Goal: Task Accomplishment & Management: Manage account settings

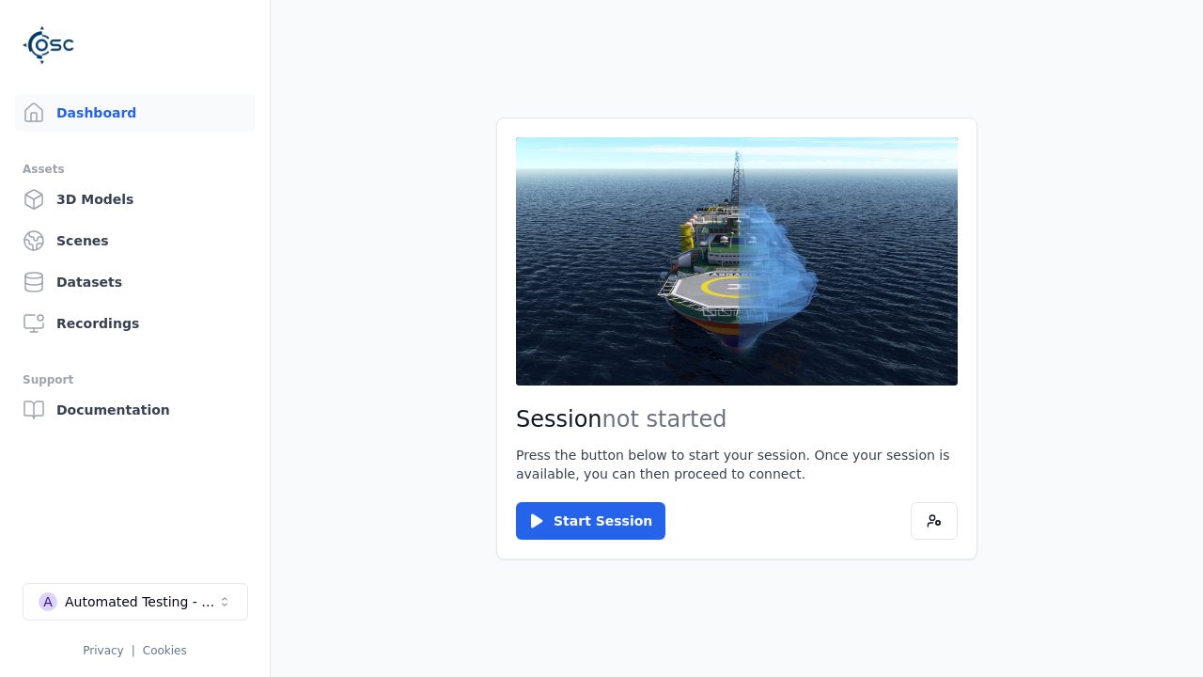
click at [134, 282] on link "Datasets" at bounding box center [135, 282] width 240 height 38
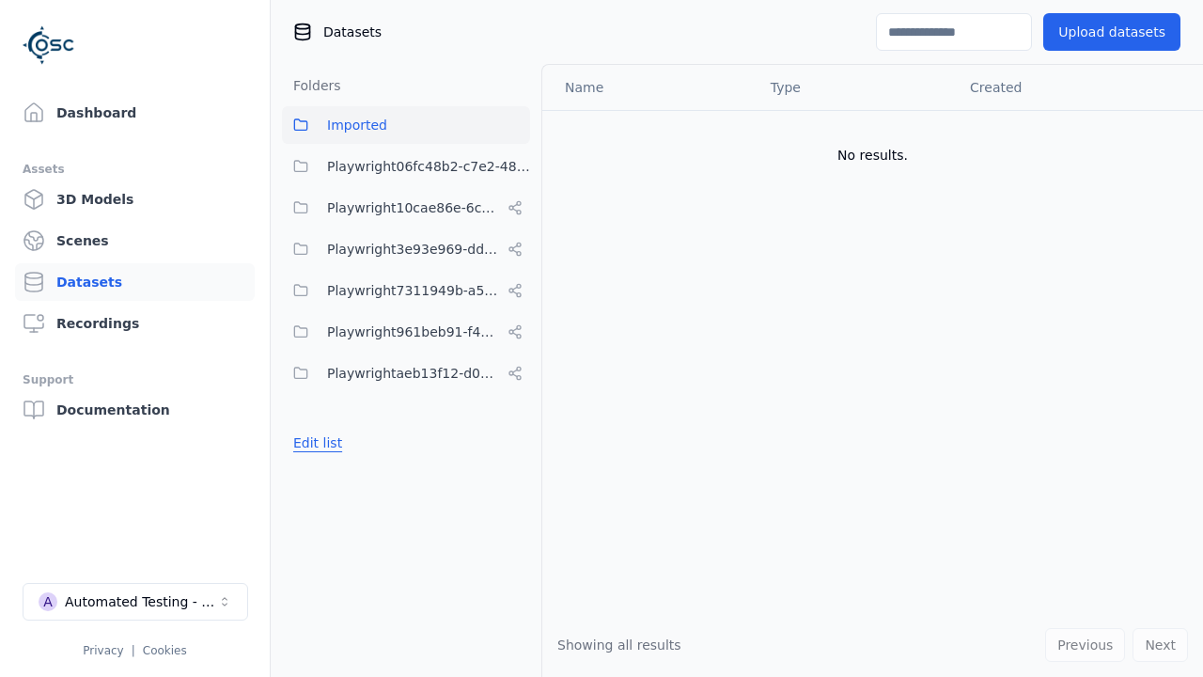
click at [314, 443] on button "Edit list" at bounding box center [317, 443] width 71 height 34
click at [331, 460] on button "Edit list" at bounding box center [317, 443] width 71 height 34
click at [134, 282] on link "Datasets" at bounding box center [135, 282] width 240 height 38
click at [314, 443] on button "Edit list" at bounding box center [317, 443] width 71 height 34
click at [331, 443] on link "Create folder" at bounding box center [336, 442] width 86 height 19
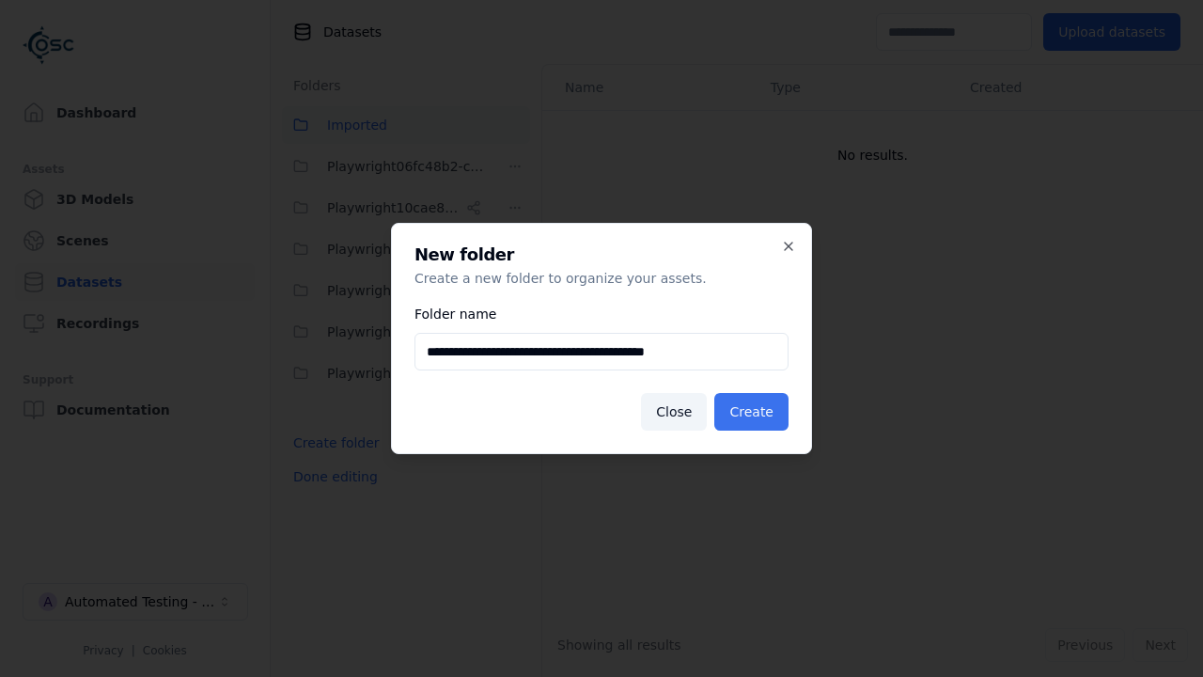
type input "**********"
click at [755, 412] on button "Create" at bounding box center [752, 412] width 74 height 38
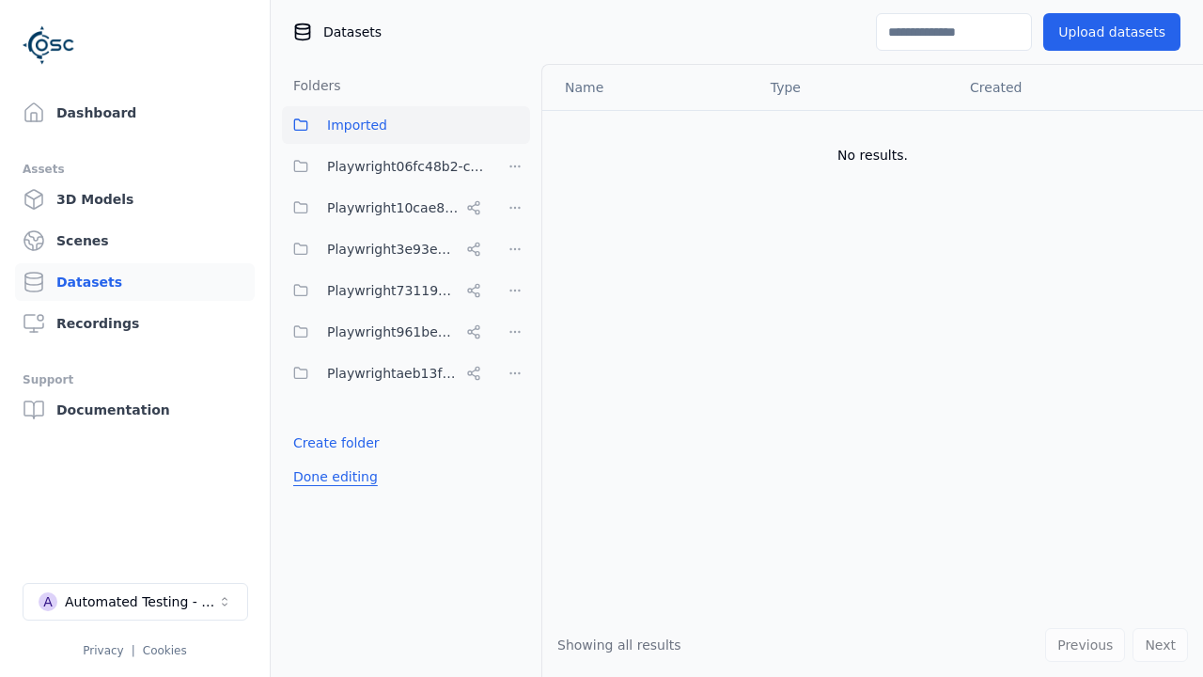
click at [331, 494] on button "Done editing" at bounding box center [335, 477] width 107 height 34
click at [314, 484] on button "Done editing" at bounding box center [335, 477] width 107 height 34
click at [515, 415] on html "Support Dashboard Assets 3D Models Scenes Datasets Recordings Support Documenta…" at bounding box center [601, 338] width 1203 height 677
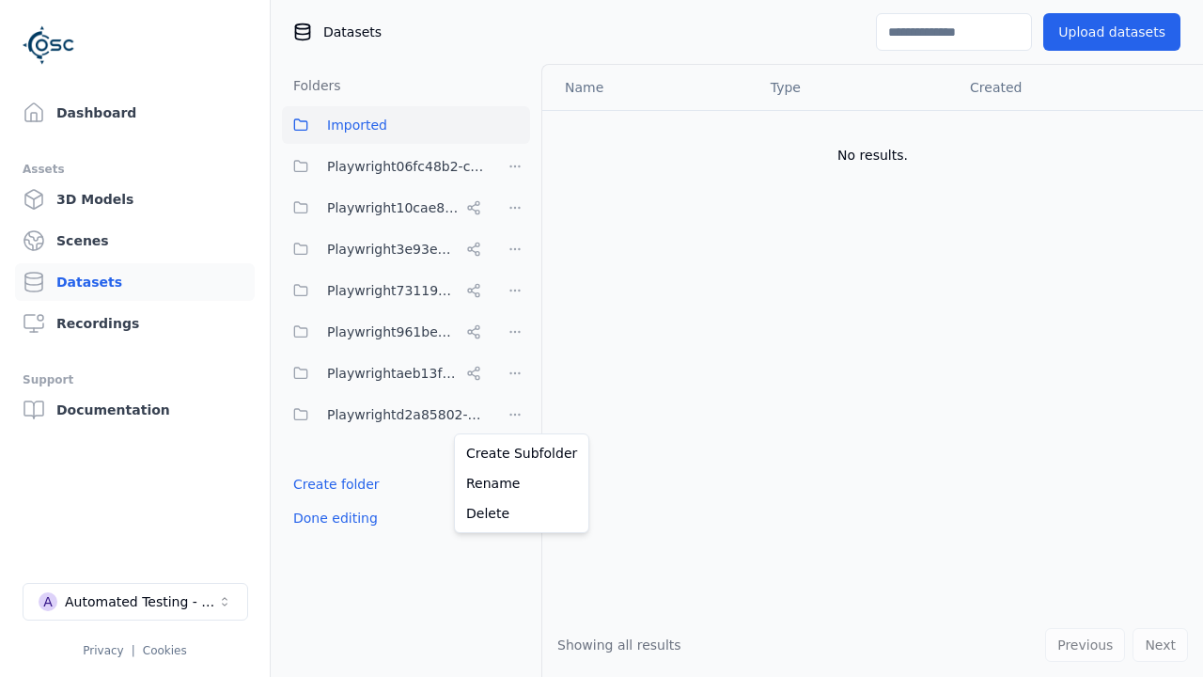
click at [602, 338] on html "Support Dashboard Assets 3D Models Scenes Datasets Recordings Support Documenta…" at bounding box center [601, 338] width 1203 height 677
click at [331, 518] on button "Done editing" at bounding box center [335, 518] width 107 height 34
click at [314, 501] on button "Done editing" at bounding box center [335, 518] width 107 height 34
click at [515, 415] on html "Support Dashboard Assets 3D Models Scenes Datasets Recordings Support Documenta…" at bounding box center [601, 338] width 1203 height 677
click at [514, 512] on div "Delete" at bounding box center [522, 513] width 126 height 30
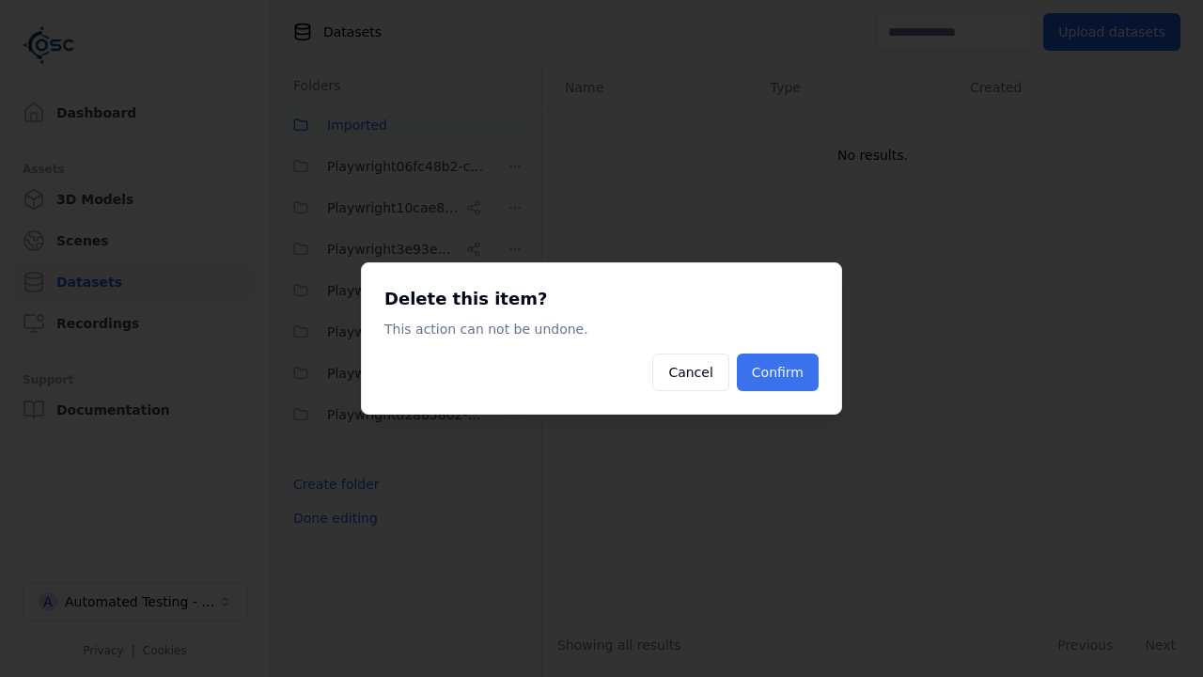
click at [780, 372] on button "Confirm" at bounding box center [778, 373] width 82 height 38
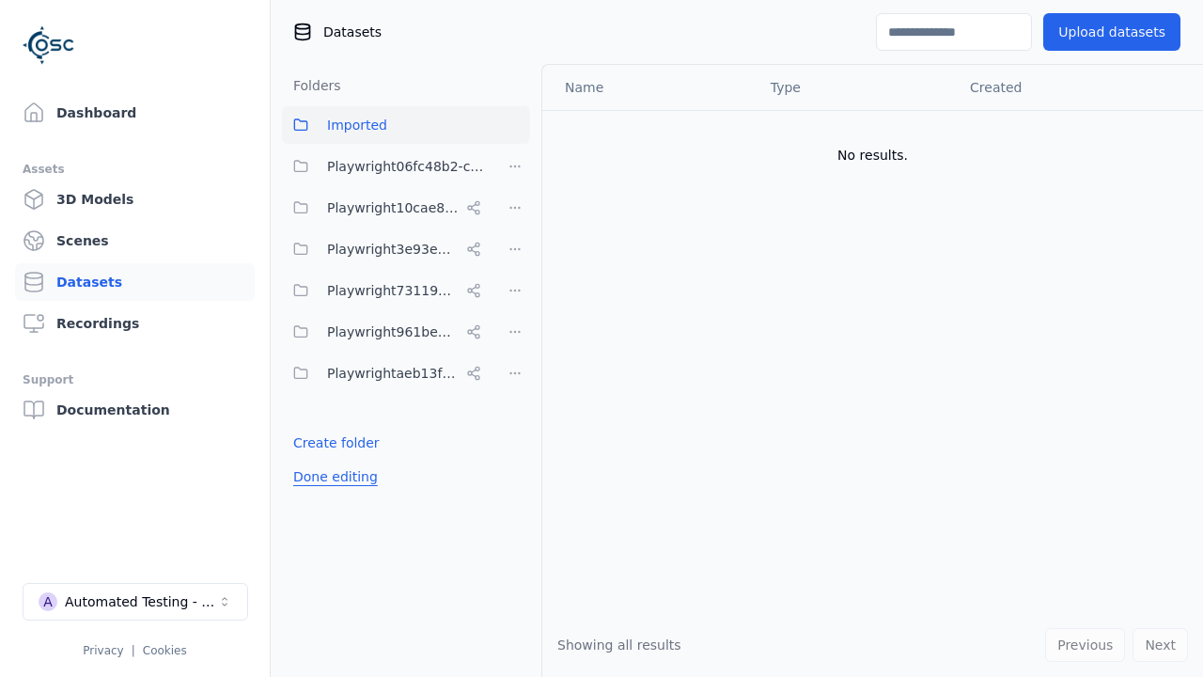
click at [331, 477] on button "Done editing" at bounding box center [335, 477] width 107 height 34
